Goal: Transaction & Acquisition: Obtain resource

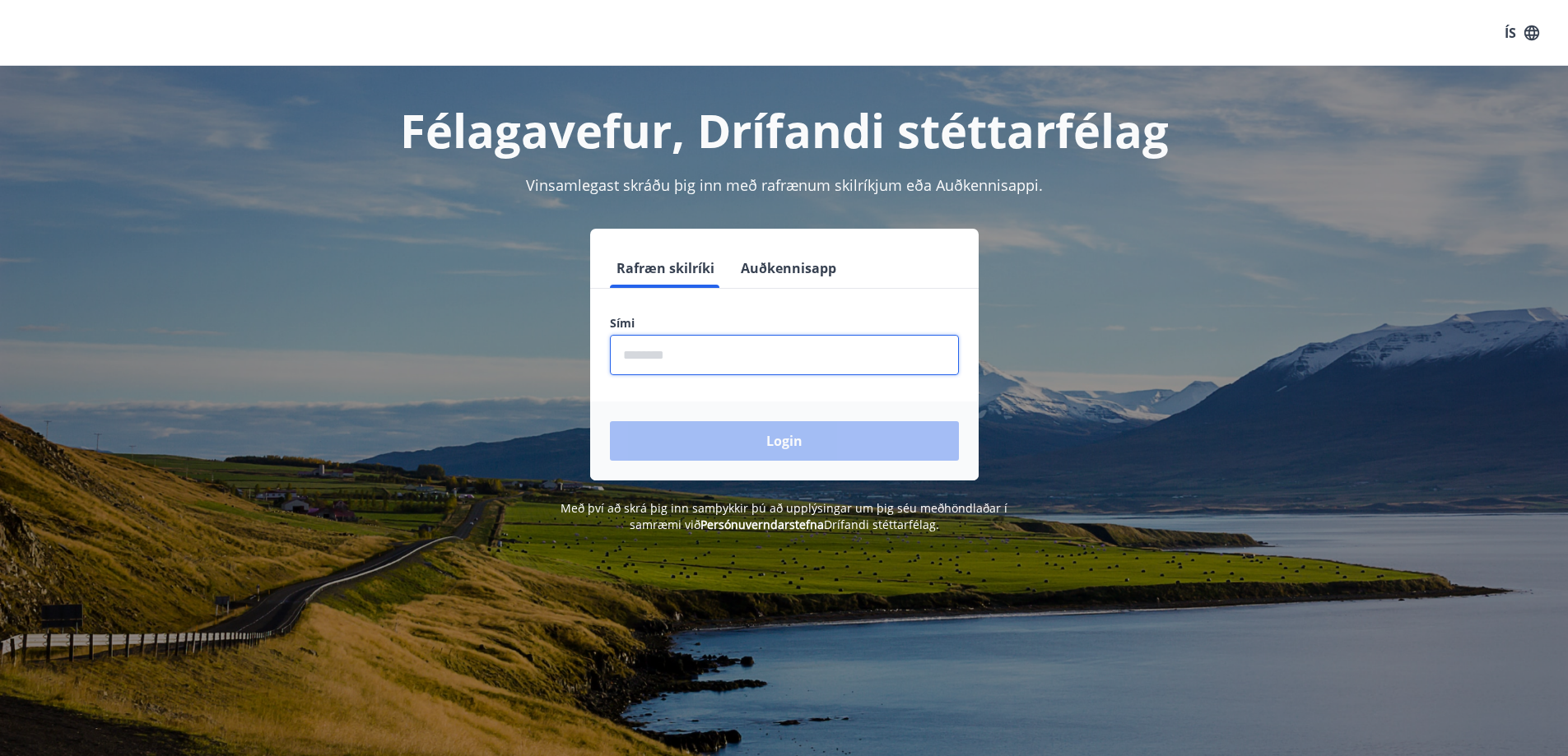
click at [759, 349] on input "phone" at bounding box center [784, 355] width 349 height 40
click at [747, 436] on div "Login" at bounding box center [784, 441] width 389 height 79
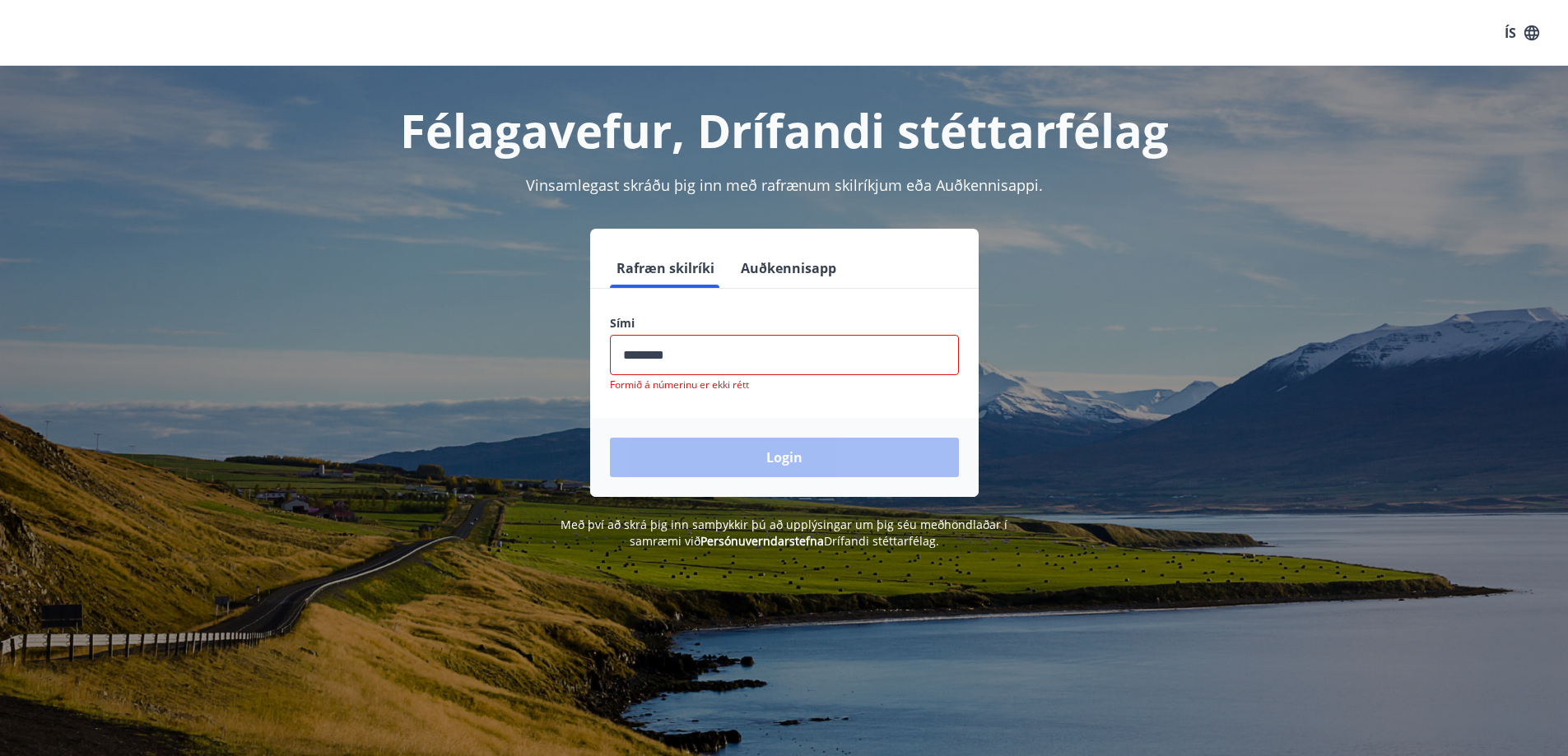
click at [705, 364] on input "phone" at bounding box center [784, 355] width 349 height 40
drag, startPoint x: 706, startPoint y: 363, endPoint x: 602, endPoint y: 357, distance: 104.2
click at [602, 357] on div "Sími ​ Formið á númerinu er ekki rétt" at bounding box center [784, 353] width 389 height 77
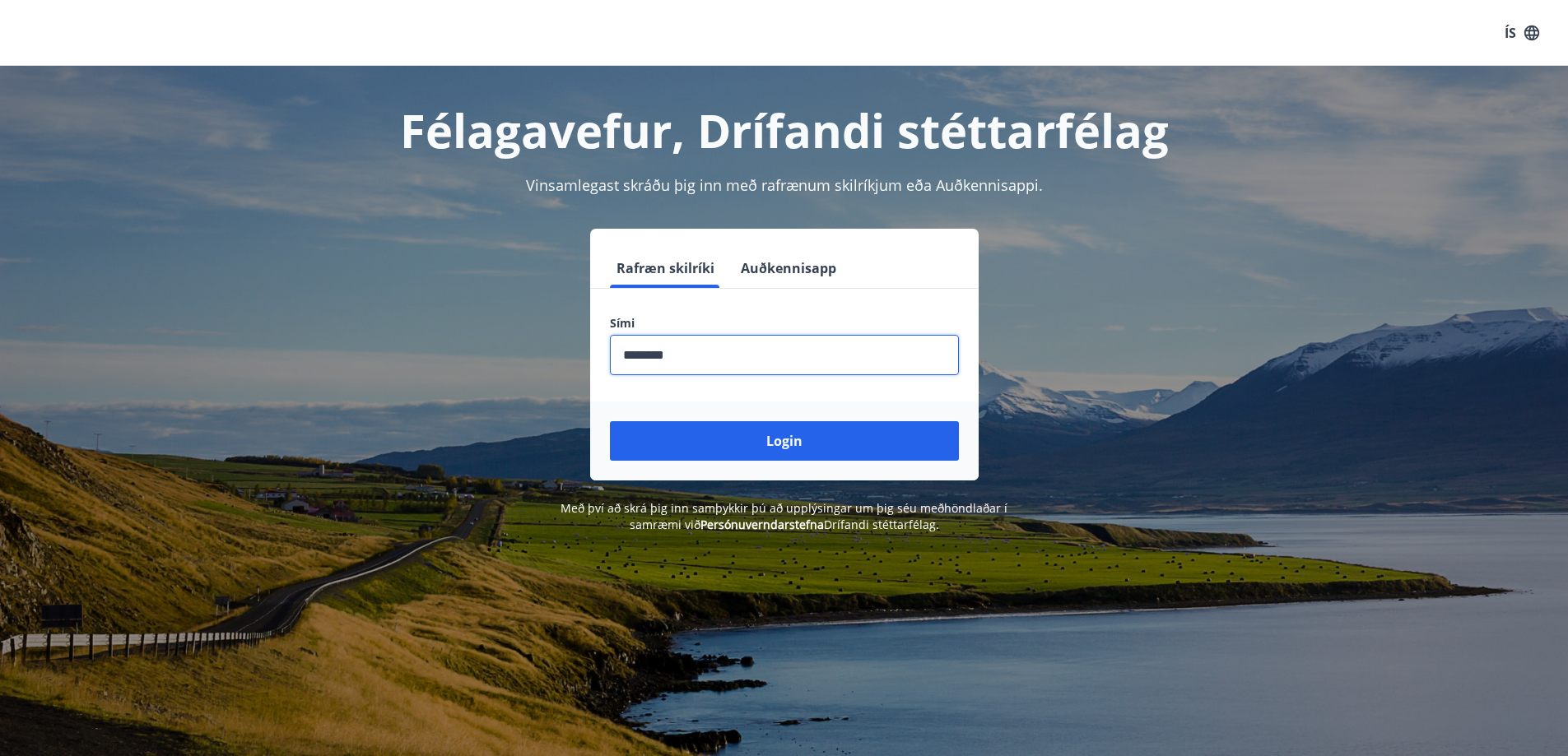
type input "********"
click at [610, 421] on button "Login" at bounding box center [784, 441] width 349 height 40
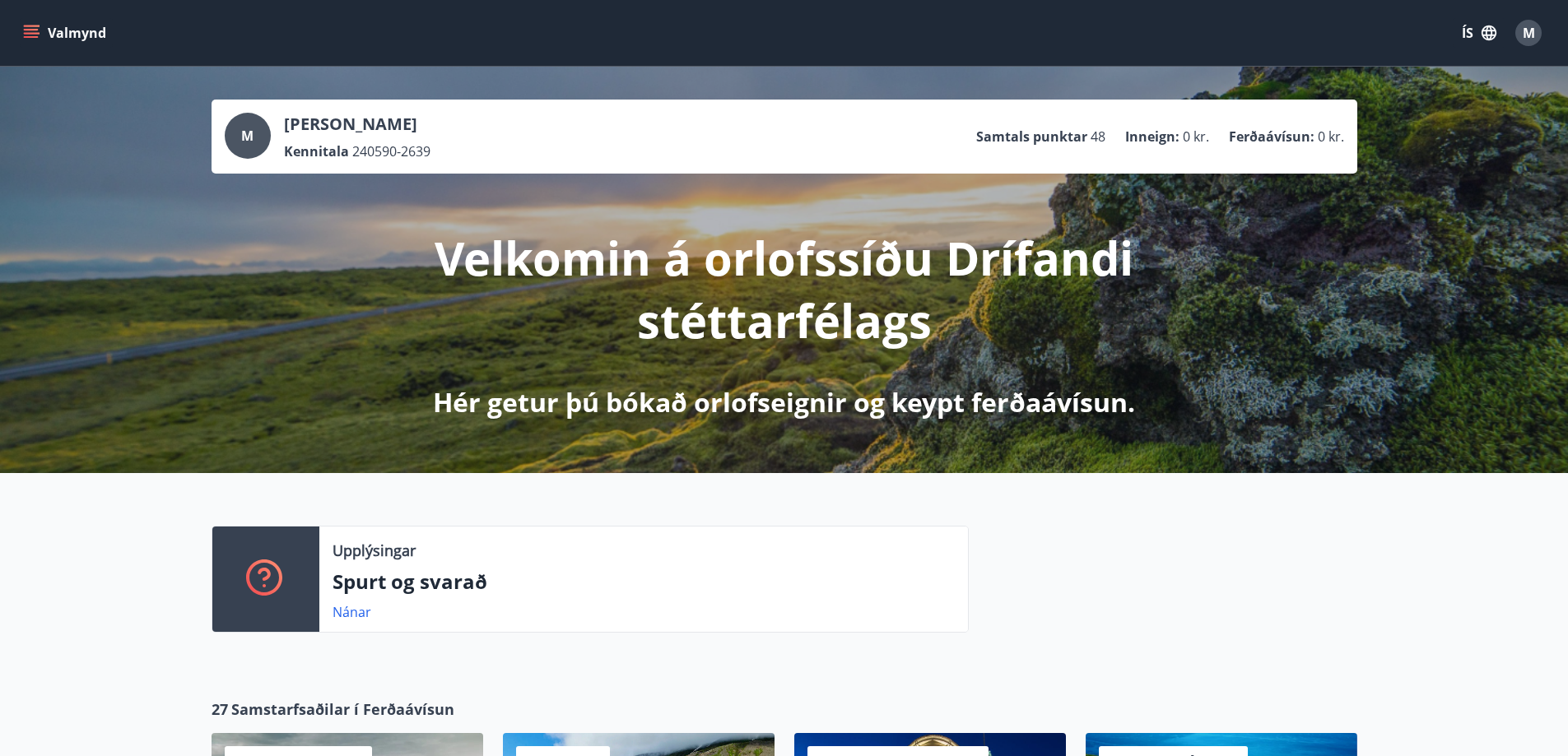
click at [38, 28] on icon "menu" at bounding box center [31, 33] width 17 height 17
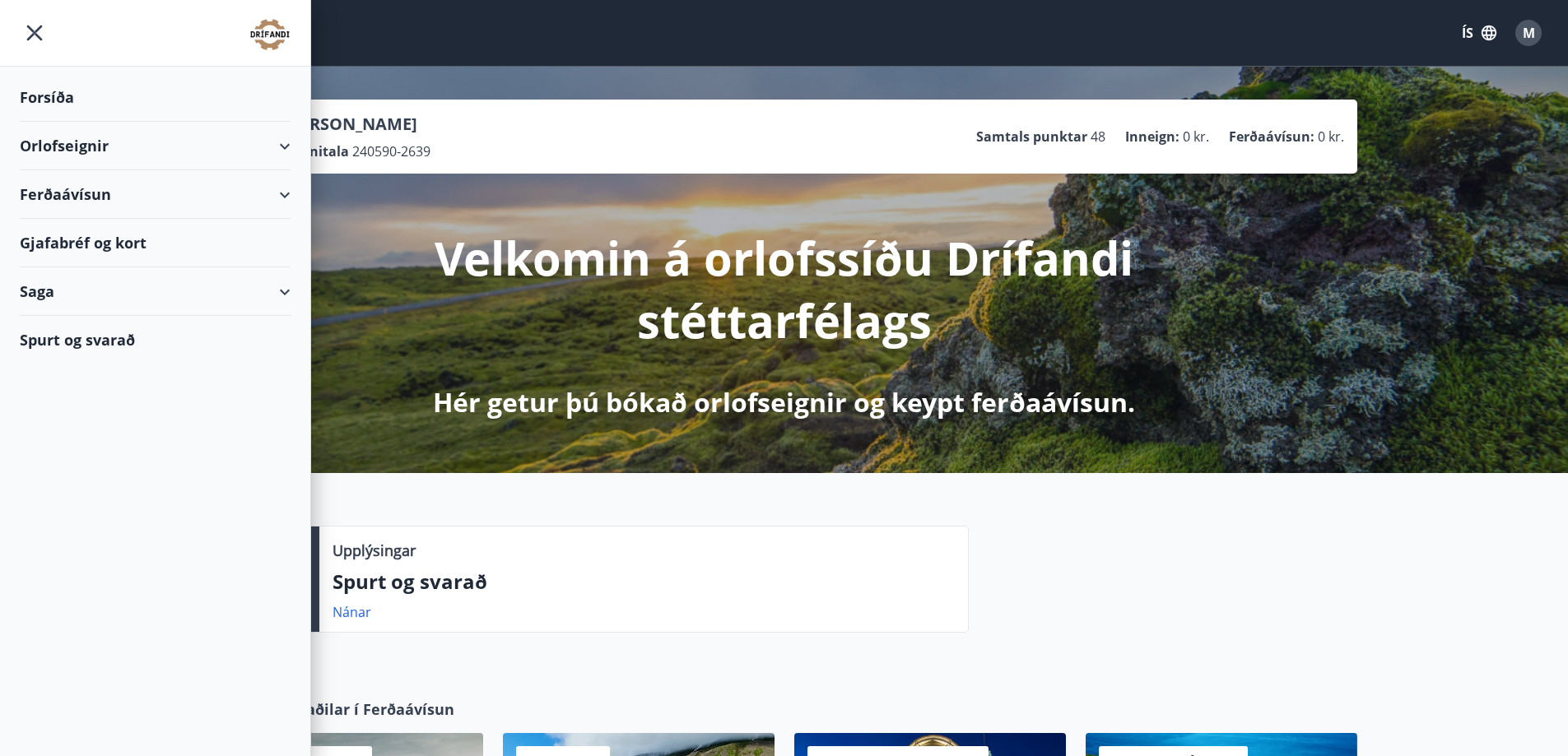
click at [95, 198] on div "Ferðaávísun" at bounding box center [155, 195] width 271 height 49
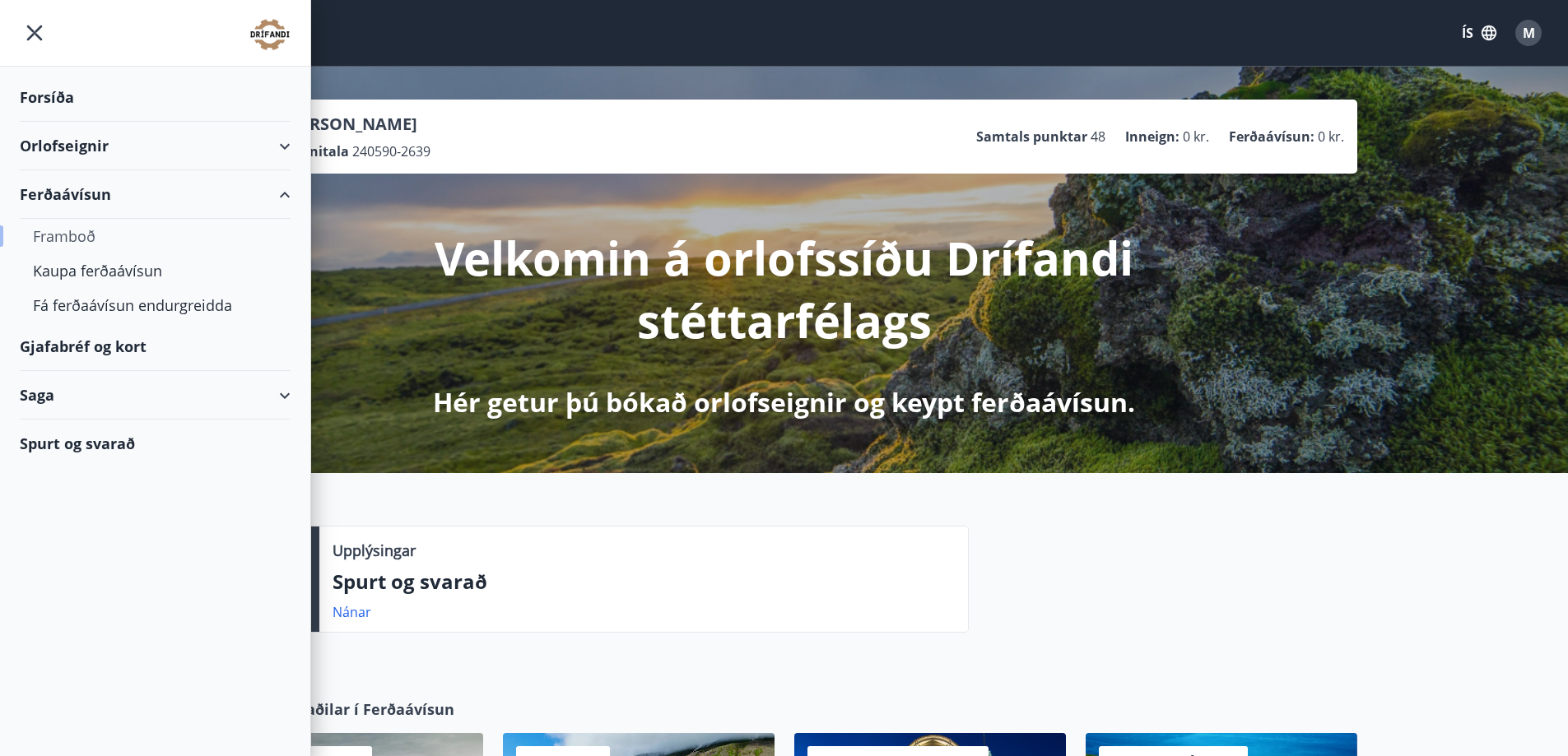
click at [93, 235] on div "Framboð" at bounding box center [155, 235] width 245 height 34
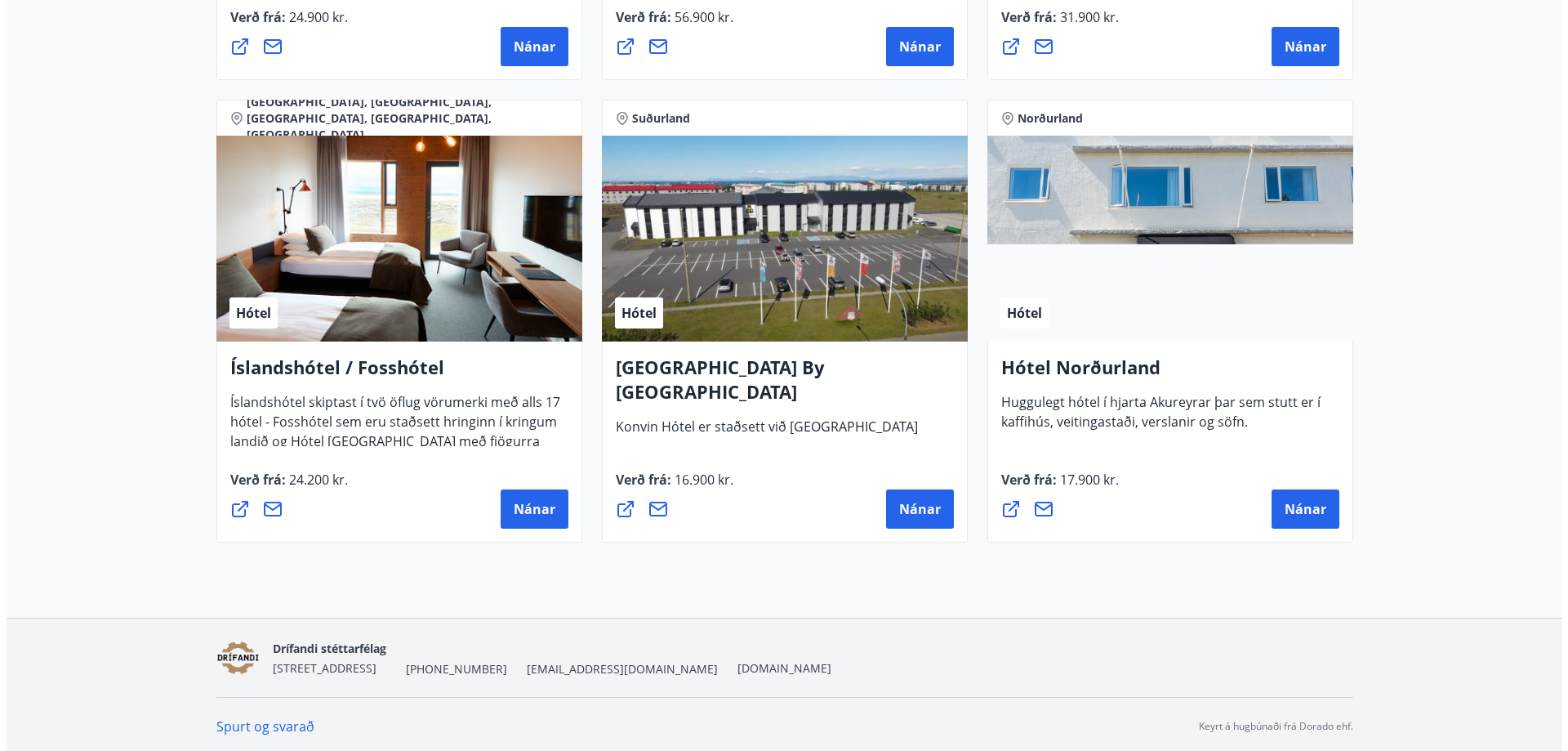
scroll to position [3920, 0]
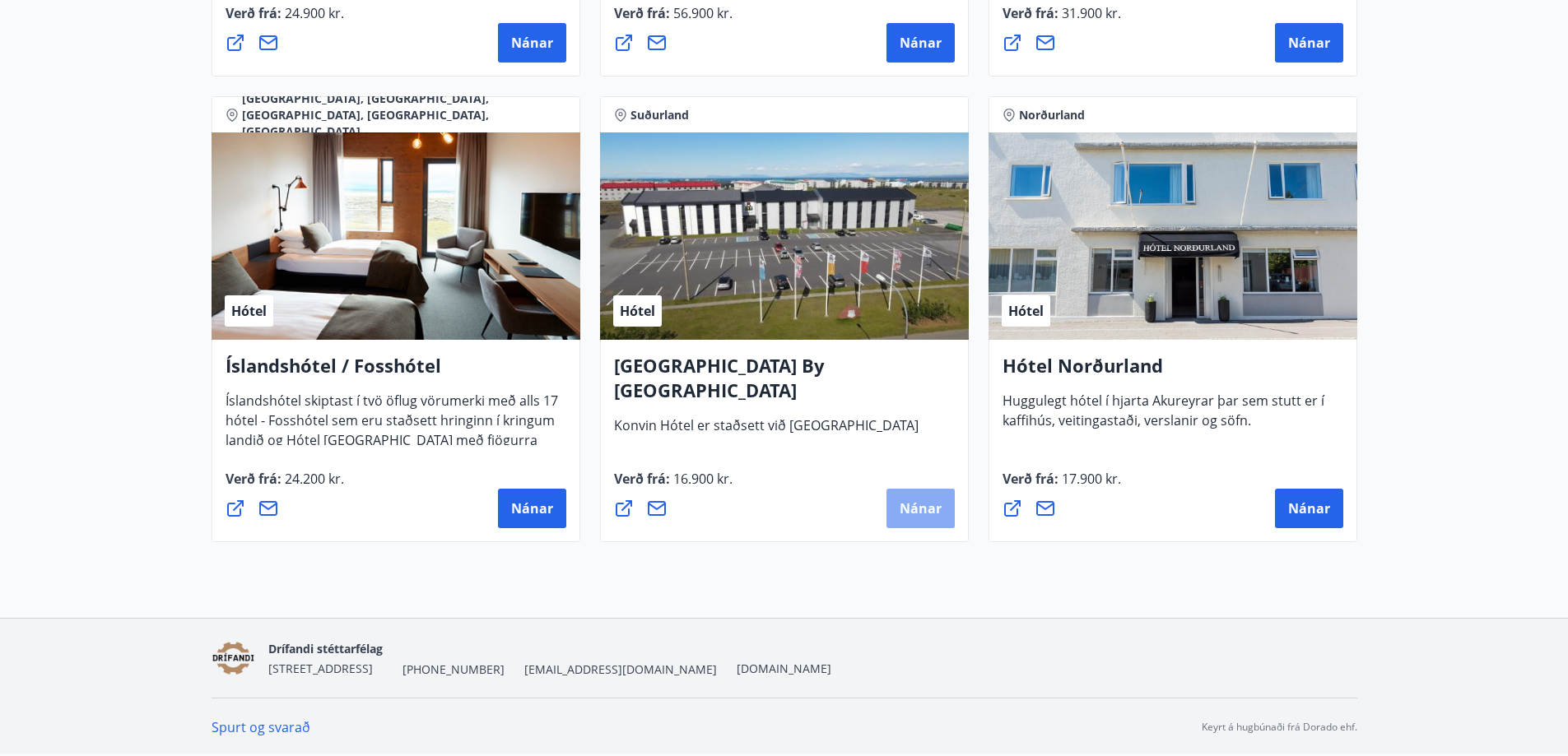
click at [920, 512] on span "Nánar" at bounding box center [920, 509] width 42 height 19
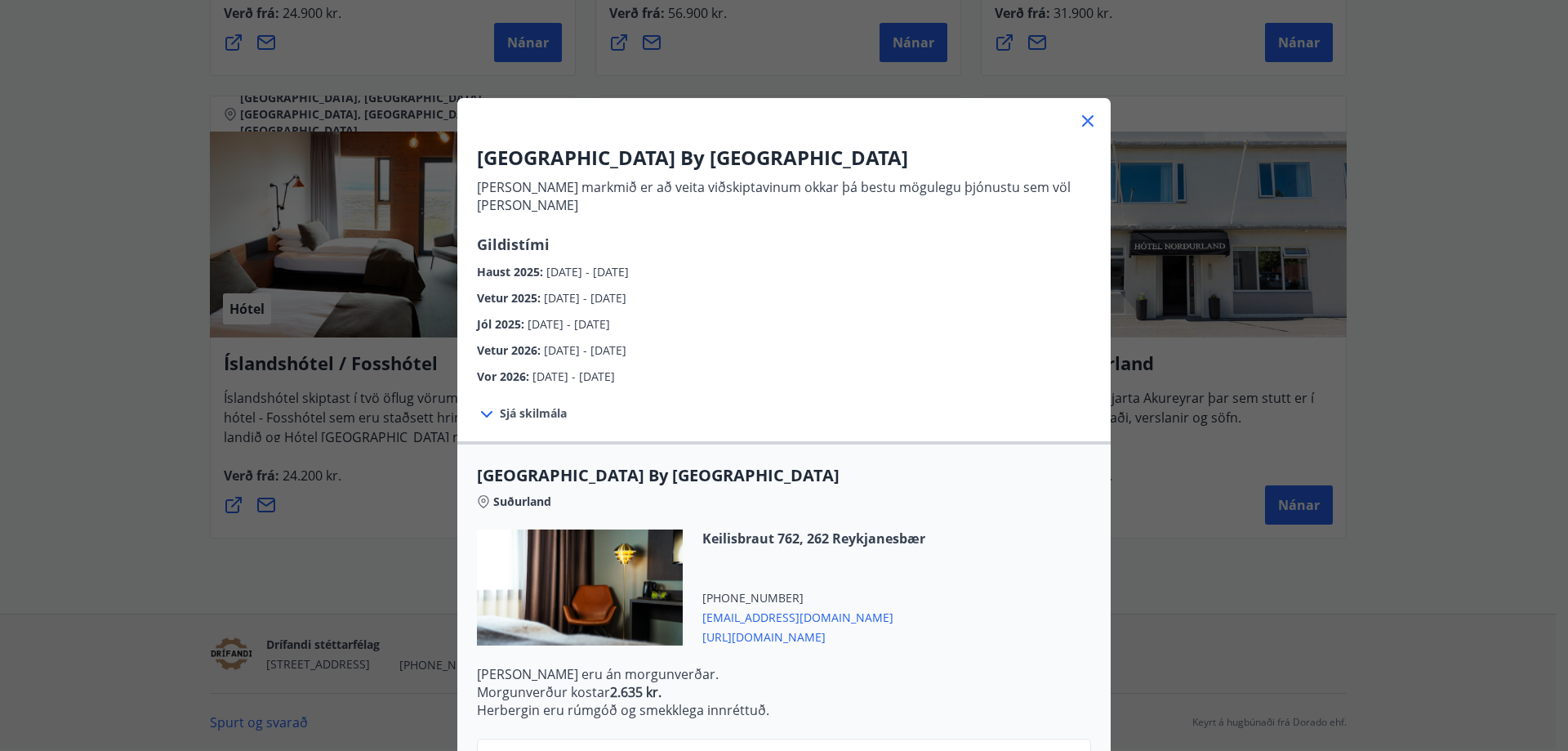
click at [544, 405] on span "Sjá skilmála" at bounding box center [534, 414] width 67 height 17
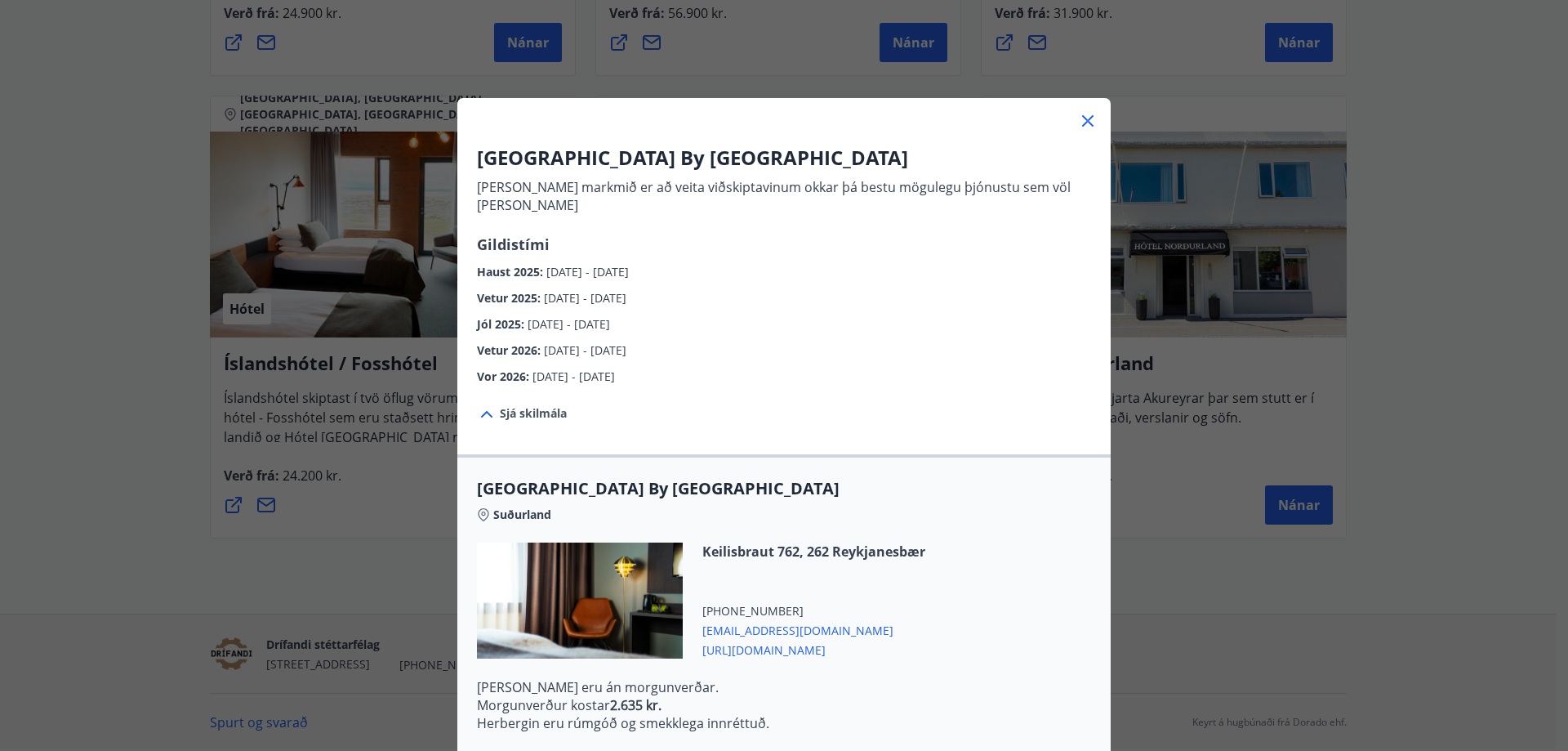
click at [621, 290] on span "01.11.2025 - 19.12.2025" at bounding box center [585, 297] width 83 height 16
click at [517, 290] on span "Vetur 2025 :" at bounding box center [510, 297] width 67 height 16
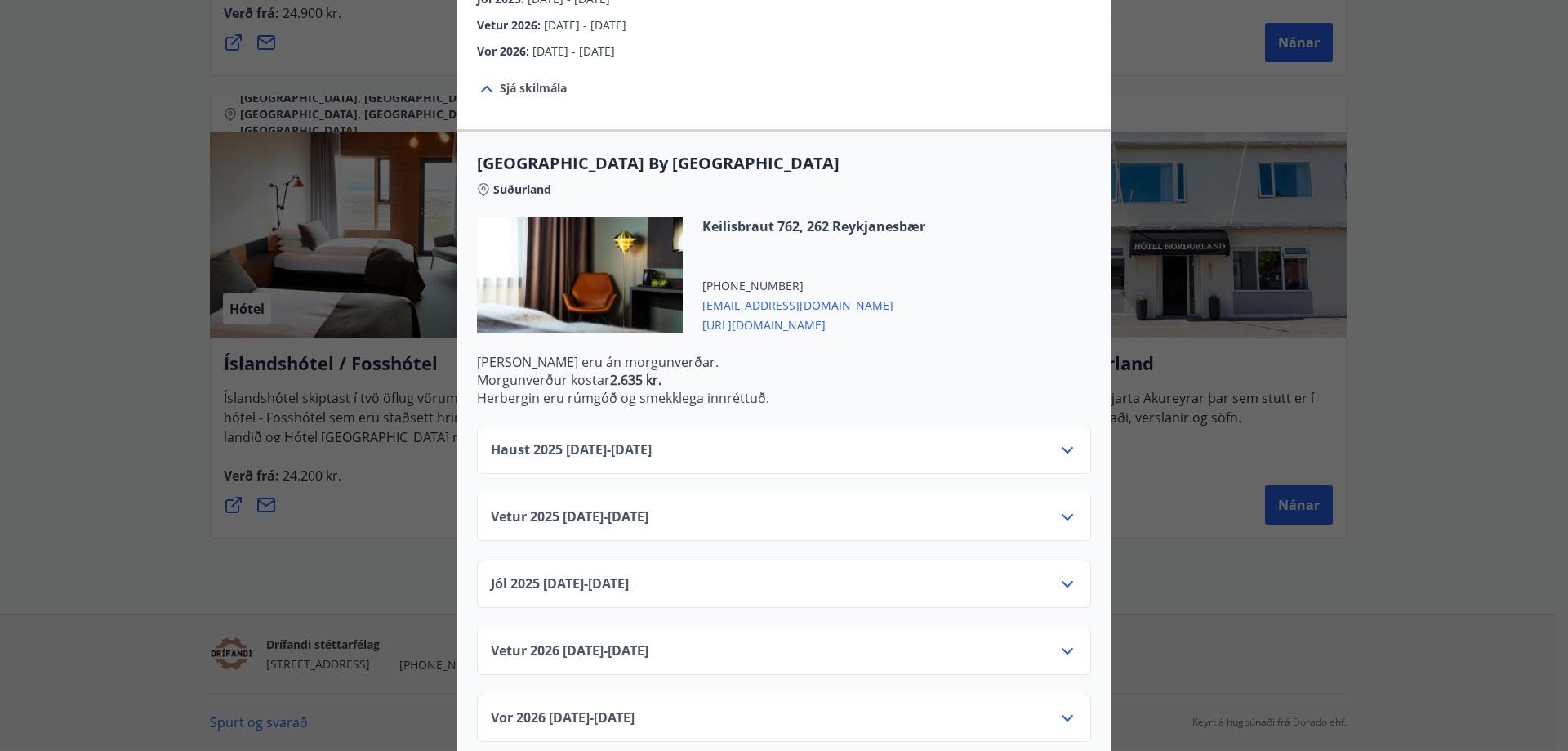
scroll to position [330, 0]
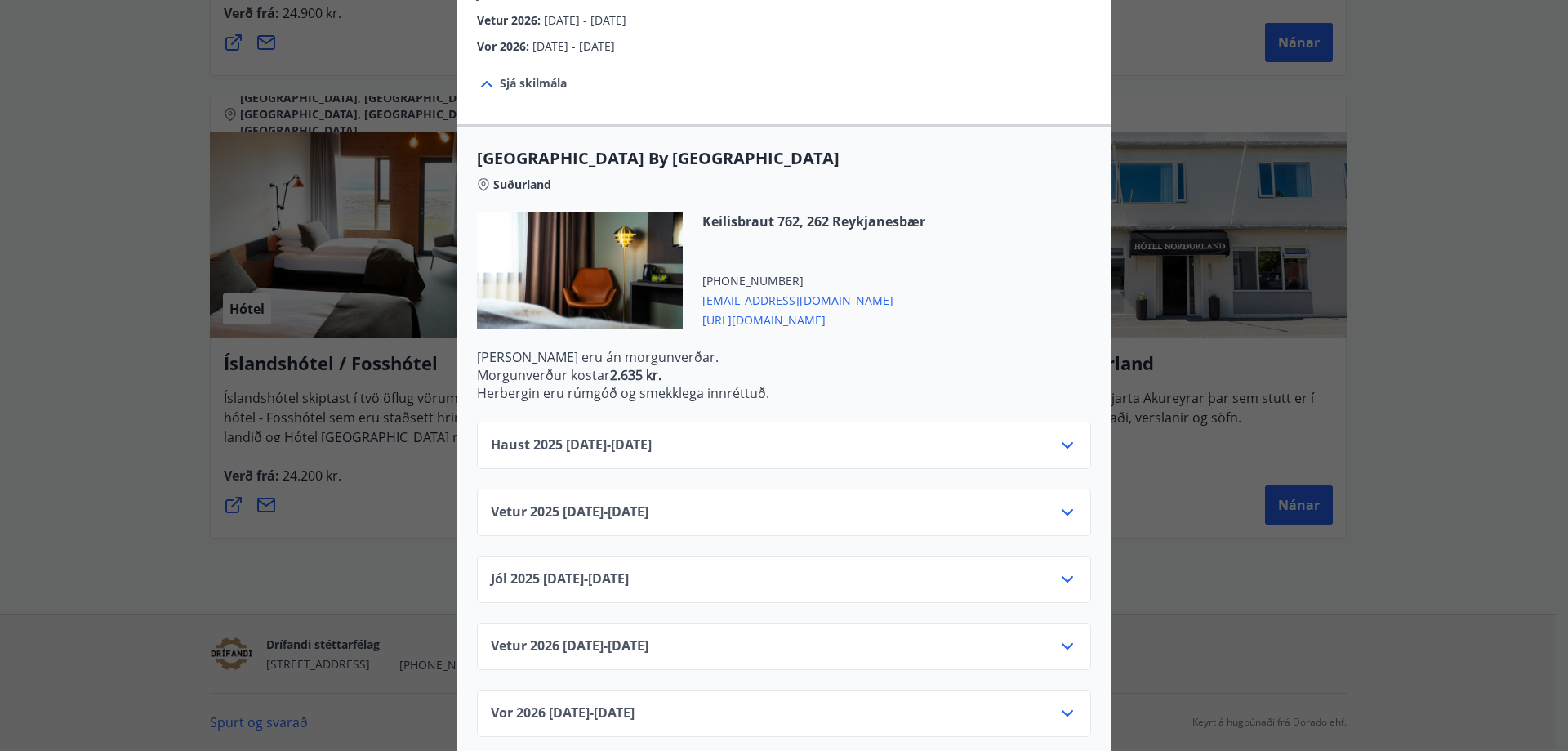
click at [1061, 503] on icon at bounding box center [1067, 512] width 19 height 19
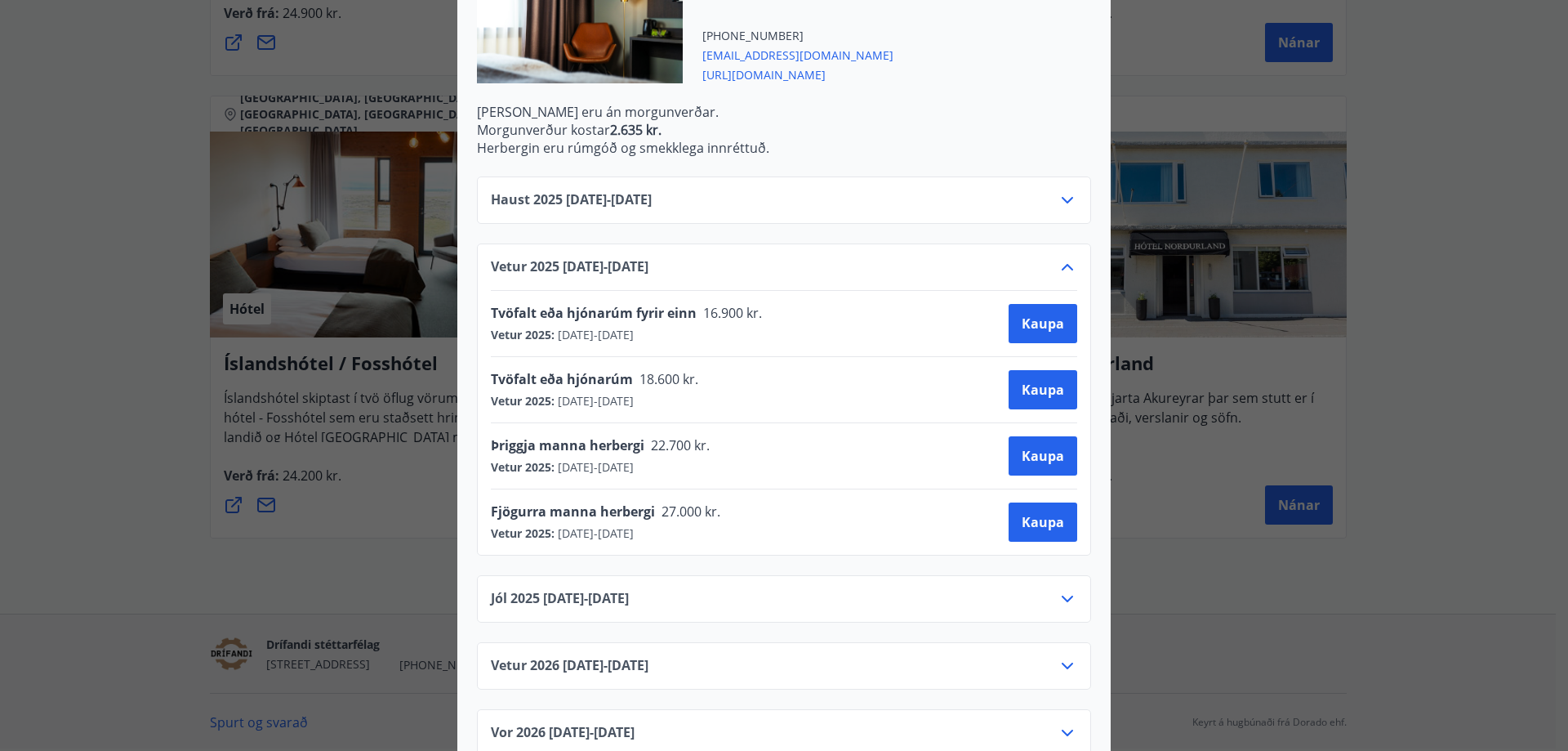
scroll to position [595, 0]
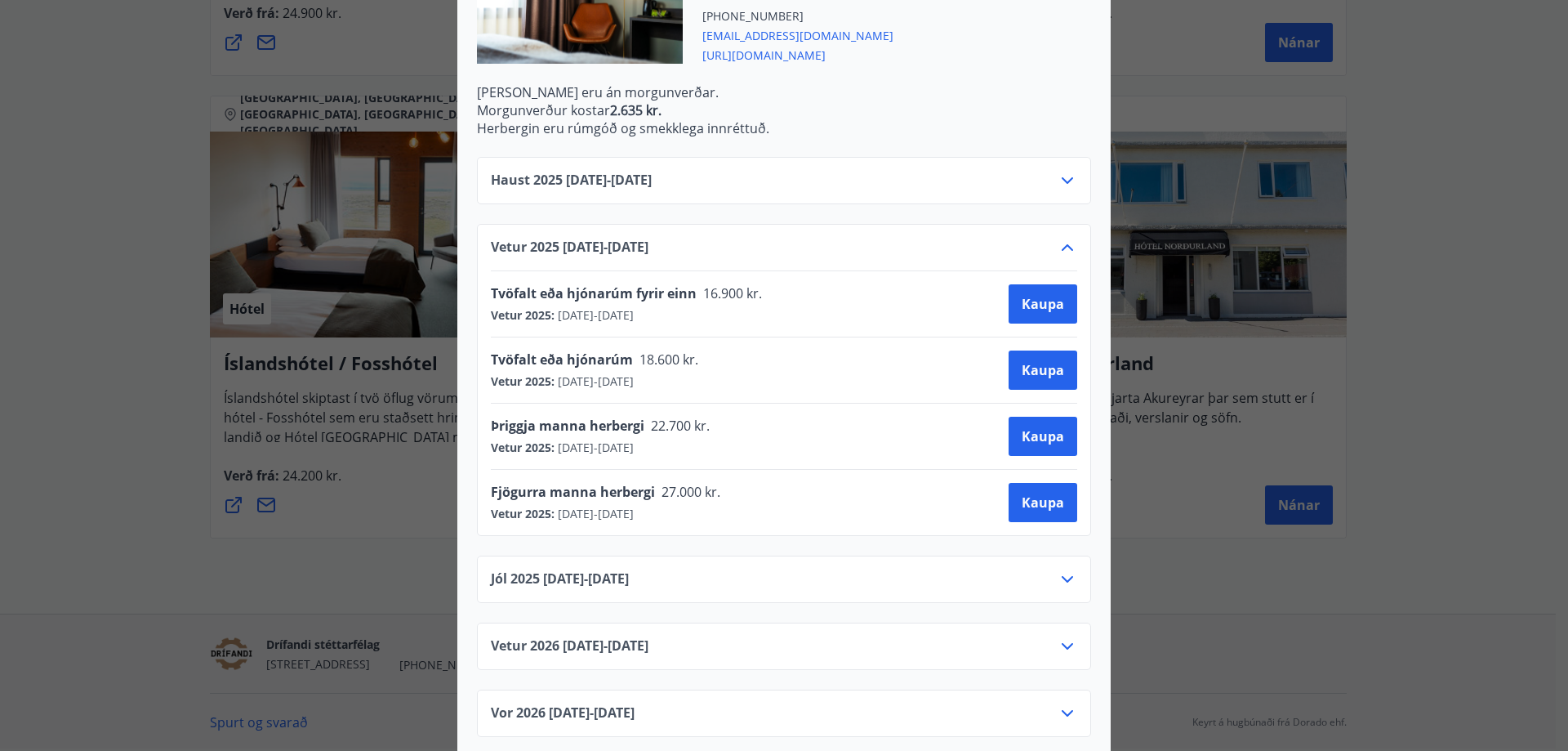
click at [671, 578] on div "Jól 2025 20.12.25 - 31.12.25" at bounding box center [784, 586] width 586 height 33
click at [660, 570] on div "Jól 2025 20.12.25 - 31.12.25" at bounding box center [784, 586] width 586 height 33
click at [1058, 570] on icon at bounding box center [1067, 579] width 19 height 19
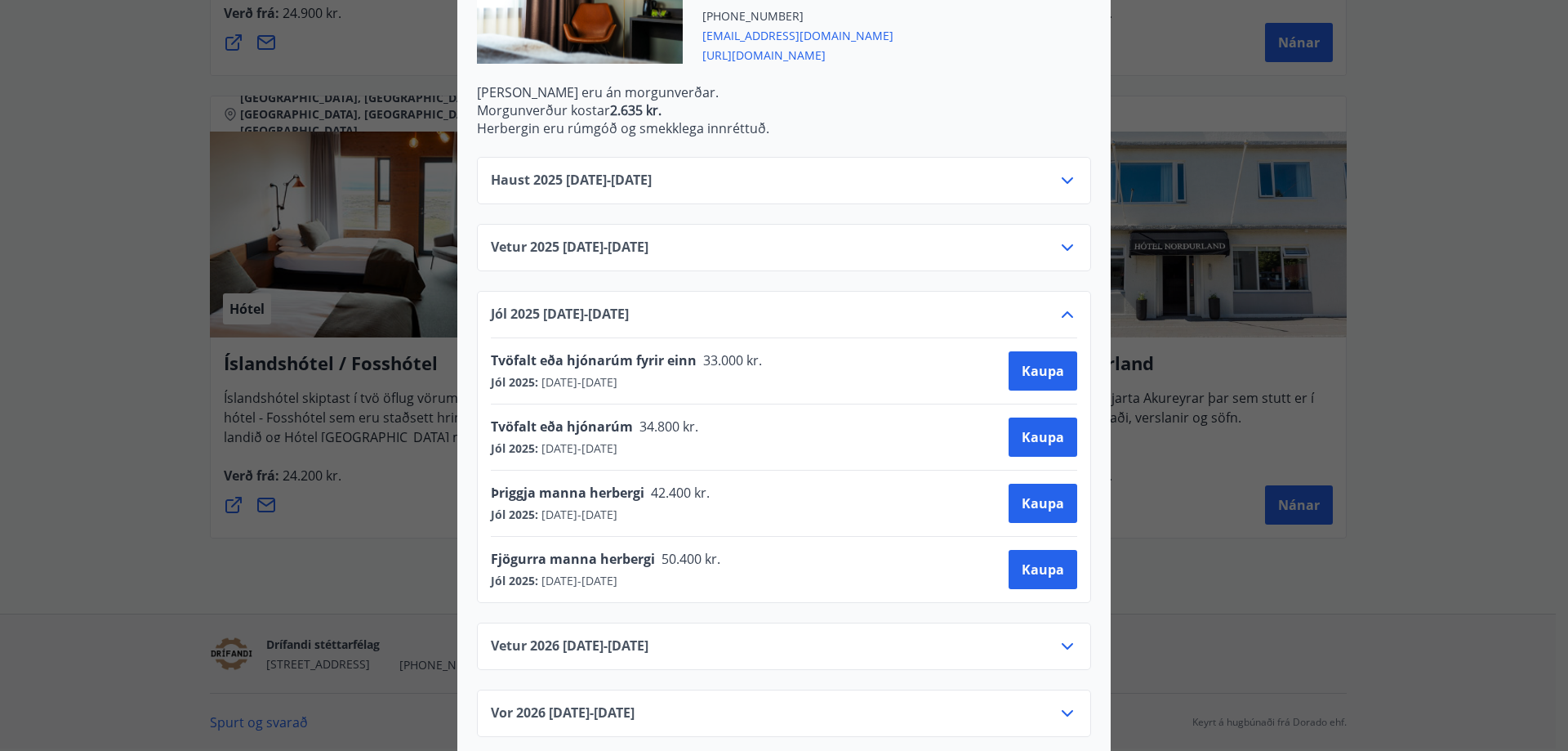
click at [1058, 305] on icon at bounding box center [1067, 314] width 19 height 19
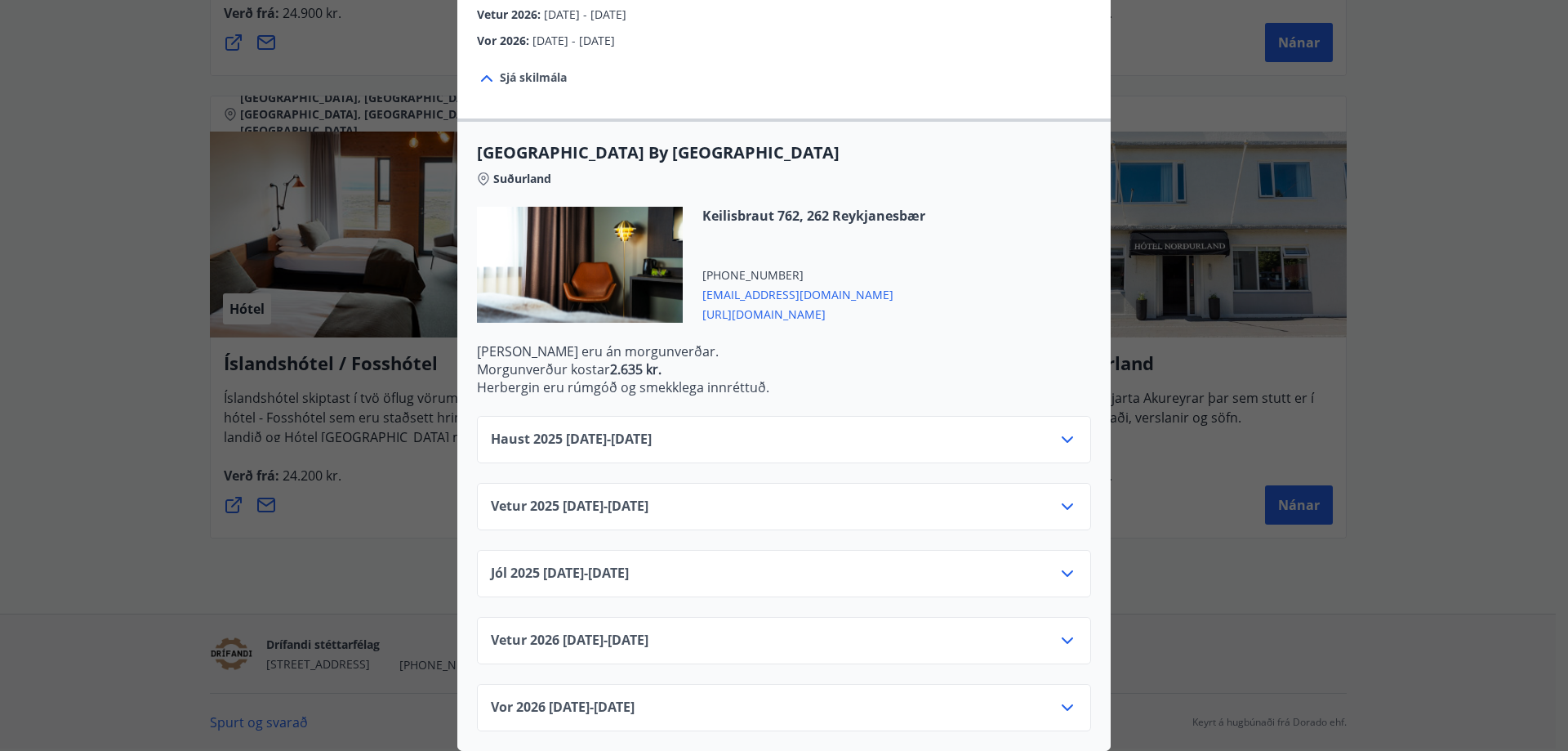
scroll to position [330, 0]
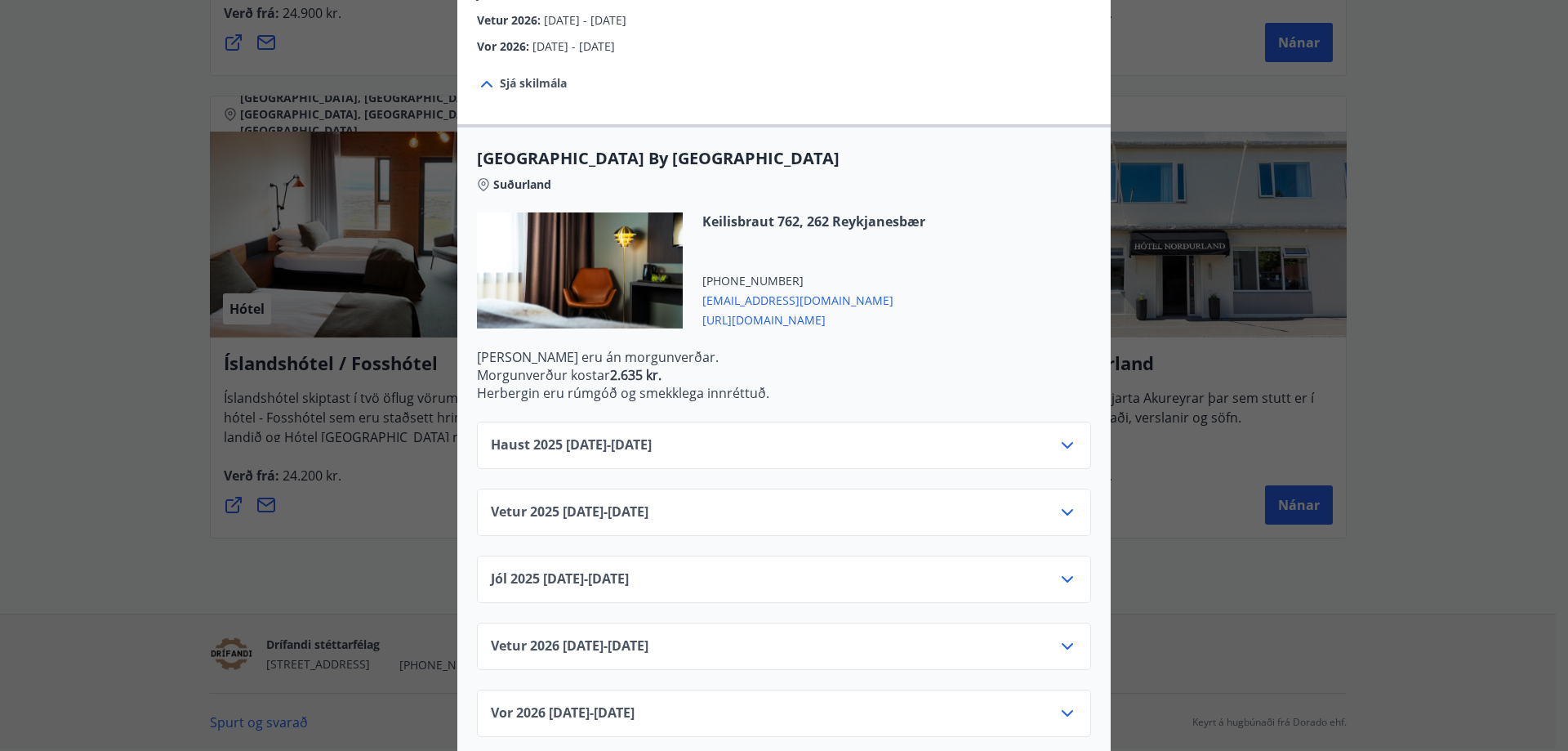
click at [779, 503] on div "Vetur 2025 01.11.25 - 19.12.25" at bounding box center [784, 519] width 586 height 33
click at [1059, 503] on icon at bounding box center [1067, 512] width 19 height 19
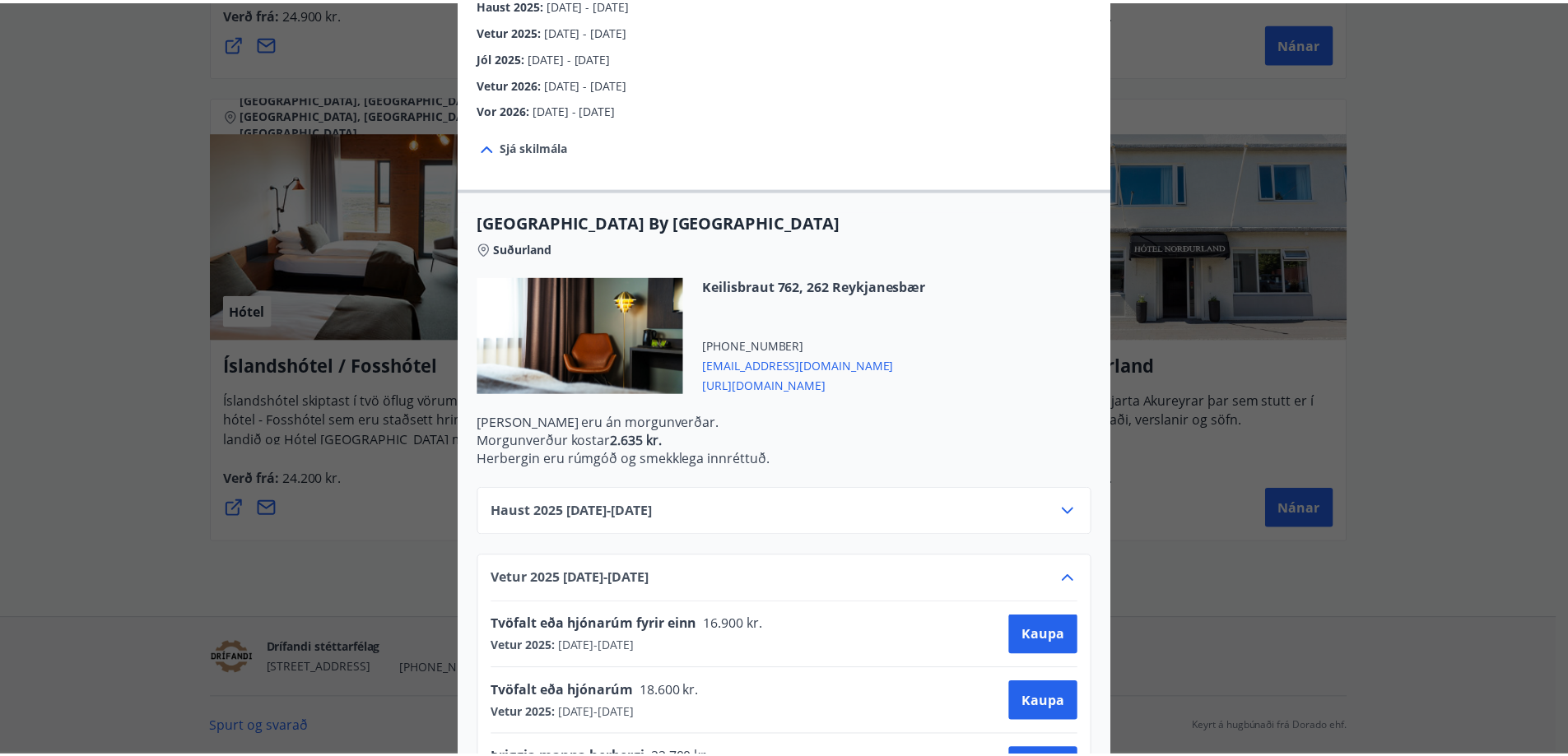
scroll to position [599, 0]
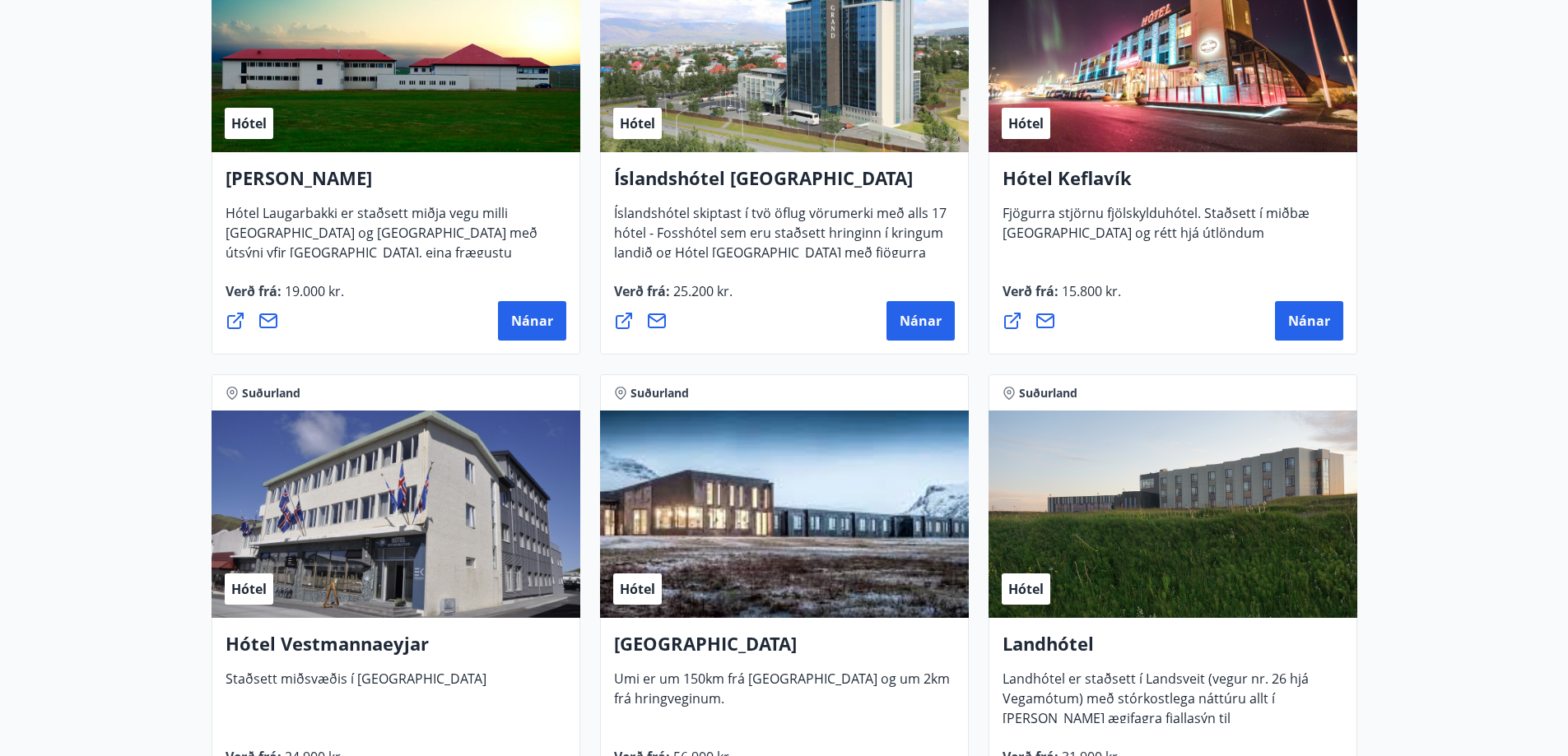
scroll to position [2959, 0]
